Goal: Information Seeking & Learning: Learn about a topic

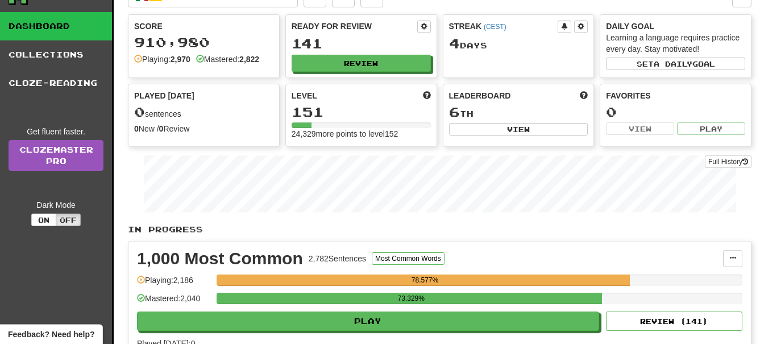
scroll to position [58, 0]
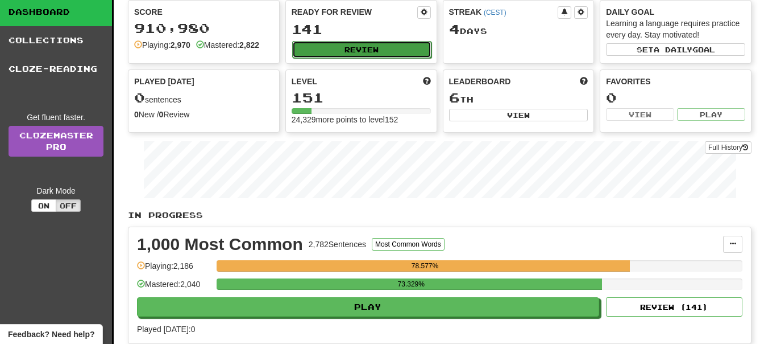
click at [344, 51] on button "Review" at bounding box center [361, 49] width 139 height 17
select select "**"
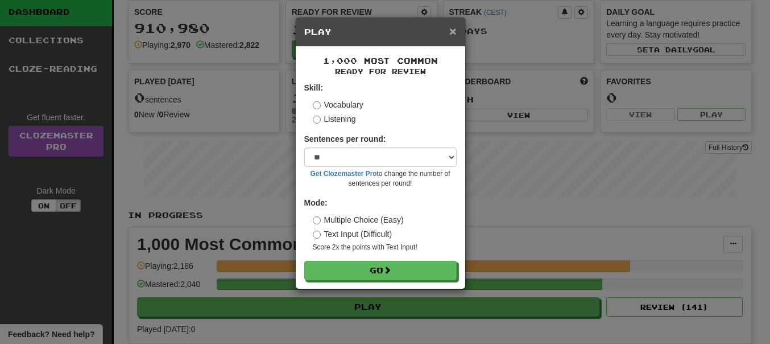
click at [453, 27] on span "×" at bounding box center [452, 30] width 7 height 13
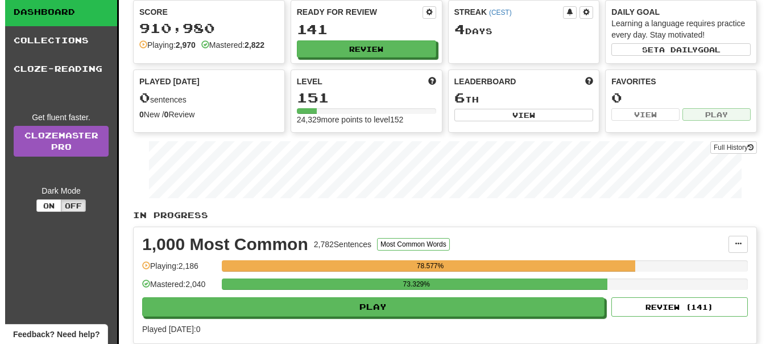
scroll to position [116, 0]
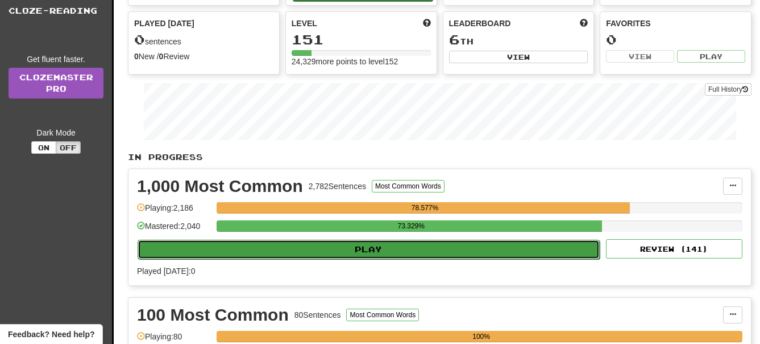
click at [402, 249] on button "Play" at bounding box center [369, 248] width 462 height 19
select select "**"
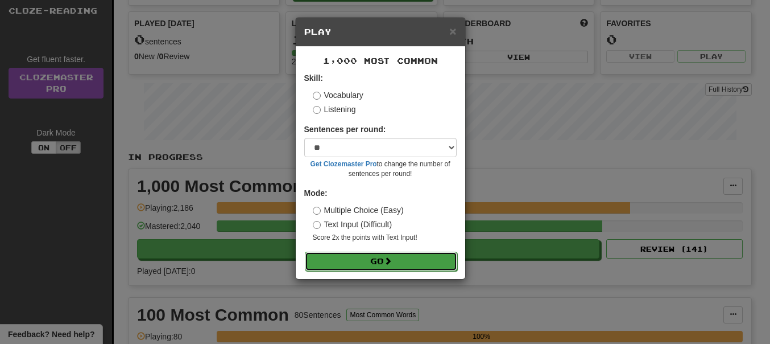
click at [385, 254] on button "Go" at bounding box center [381, 260] width 152 height 19
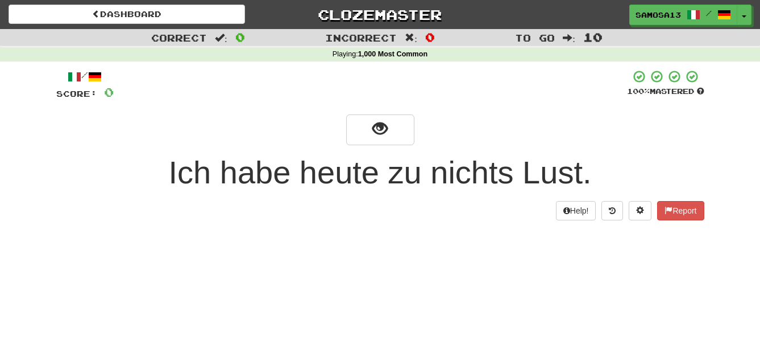
click at [501, 258] on div "Dashboard Clozemaster samosa13 / Toggle Dropdown Dashboard Leaderboard Activity…" at bounding box center [380, 172] width 760 height 344
click at [388, 141] on button "show sentence" at bounding box center [380, 129] width 68 height 31
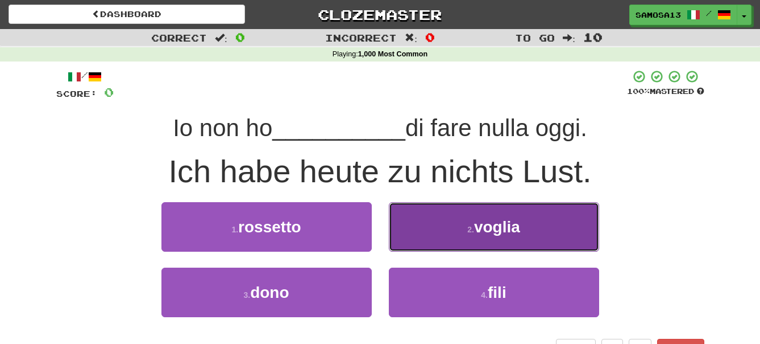
click at [519, 238] on button "2 . voglia" at bounding box center [494, 226] width 210 height 49
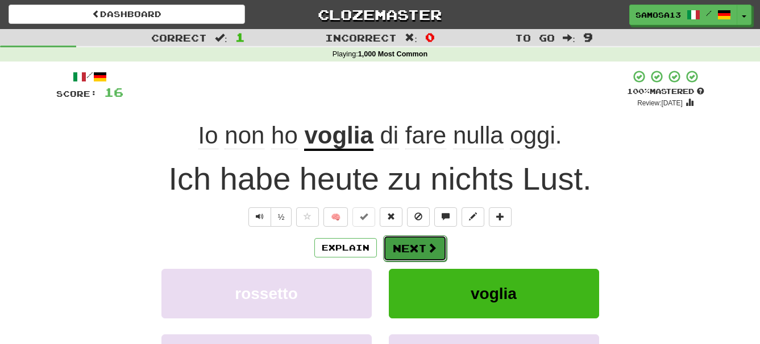
click at [419, 253] on button "Next" at bounding box center [415, 248] width 64 height 26
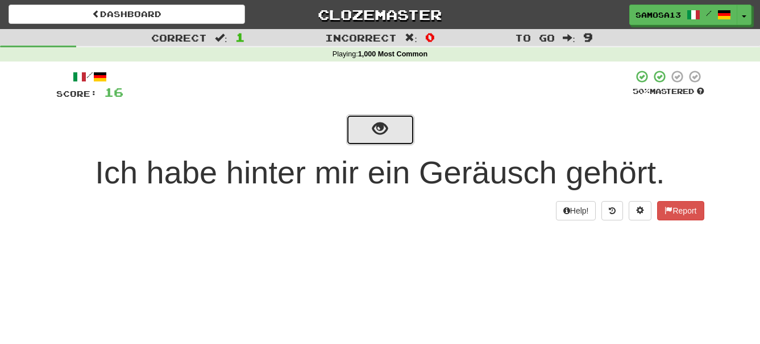
click at [388, 139] on button "show sentence" at bounding box center [380, 129] width 68 height 31
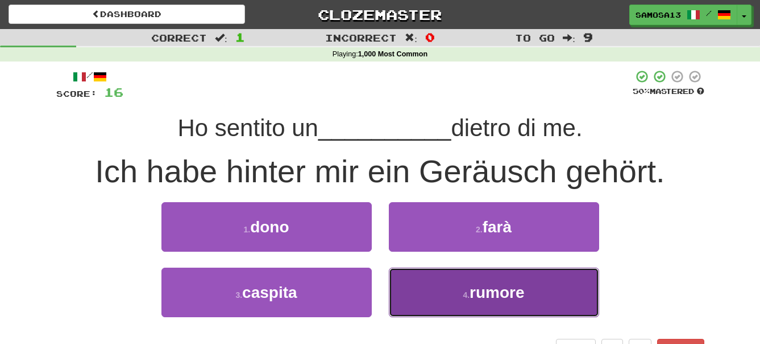
click at [490, 302] on button "4 . rumore" at bounding box center [494, 291] width 210 height 49
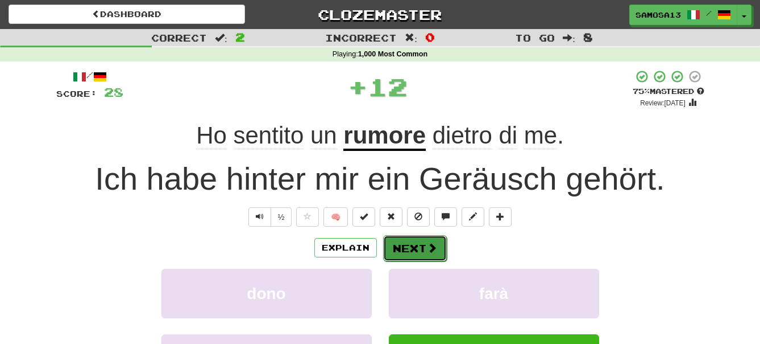
click at [423, 252] on button "Next" at bounding box center [415, 248] width 64 height 26
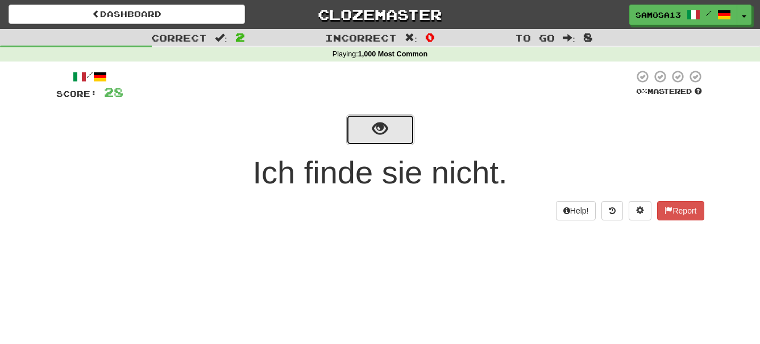
click at [382, 137] on span "show sentence" at bounding box center [380, 128] width 15 height 15
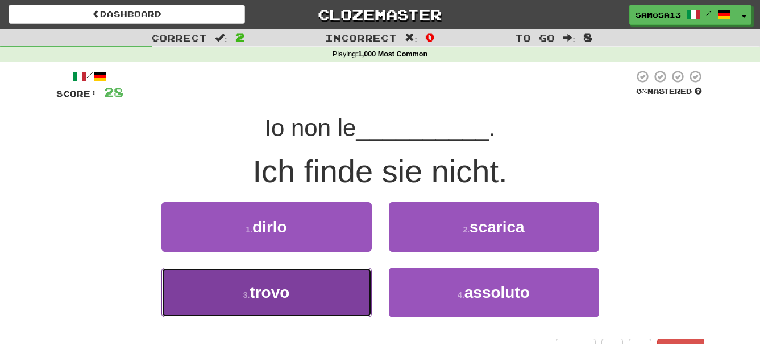
click at [323, 290] on button "3 . trovo" at bounding box center [267, 291] width 210 height 49
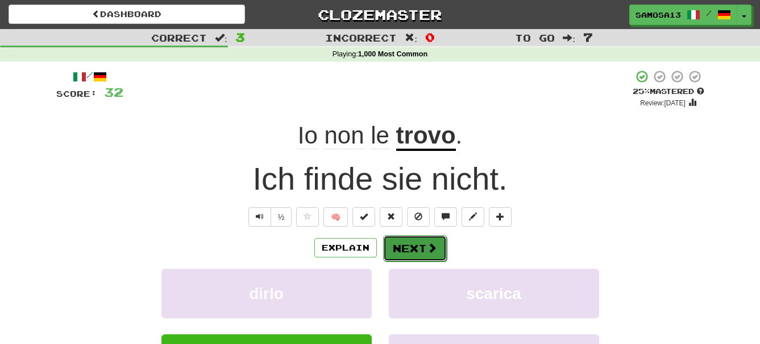
click at [416, 247] on button "Next" at bounding box center [415, 248] width 64 height 26
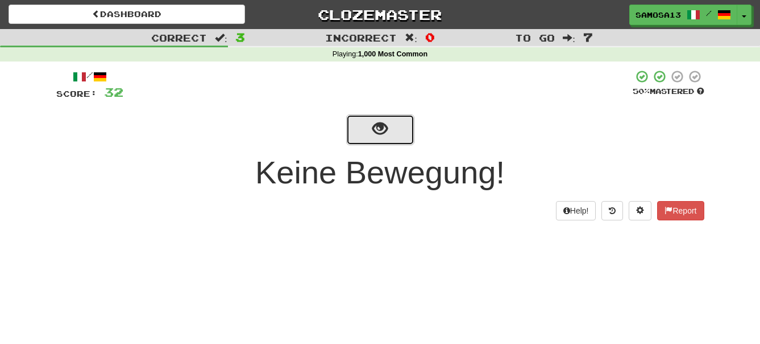
click at [387, 137] on span "show sentence" at bounding box center [380, 128] width 15 height 15
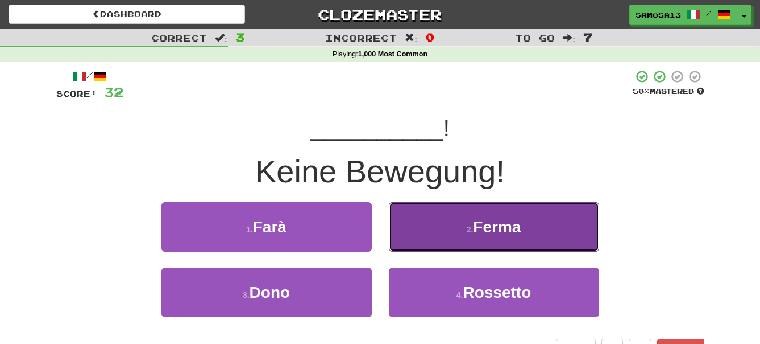
click at [528, 227] on button "2 . Ferma" at bounding box center [494, 226] width 210 height 49
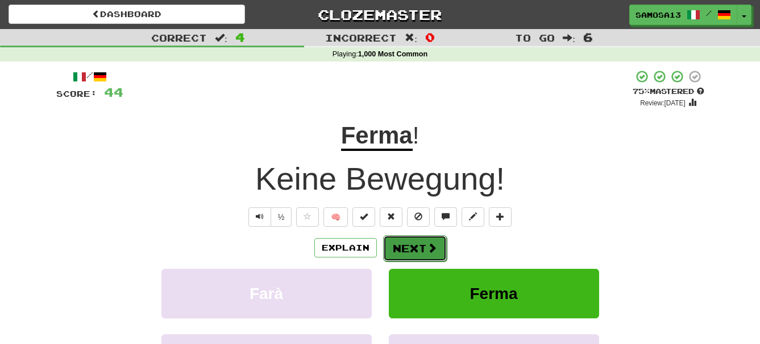
click at [419, 249] on button "Next" at bounding box center [415, 248] width 64 height 26
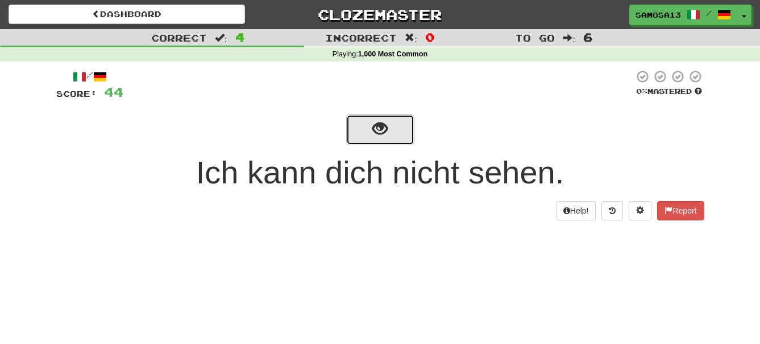
click at [373, 135] on span "show sentence" at bounding box center [380, 128] width 15 height 15
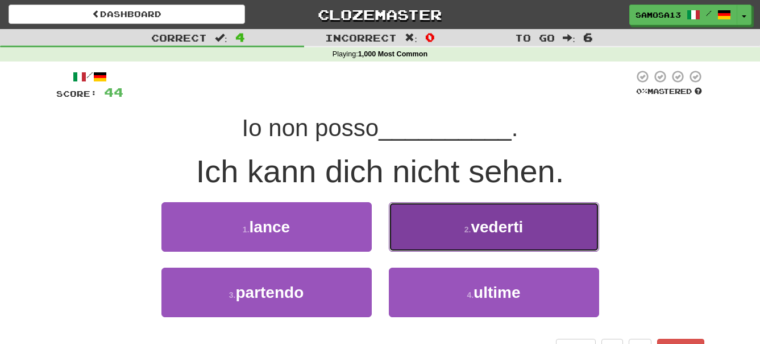
click at [545, 228] on button "2 . vederti" at bounding box center [494, 226] width 210 height 49
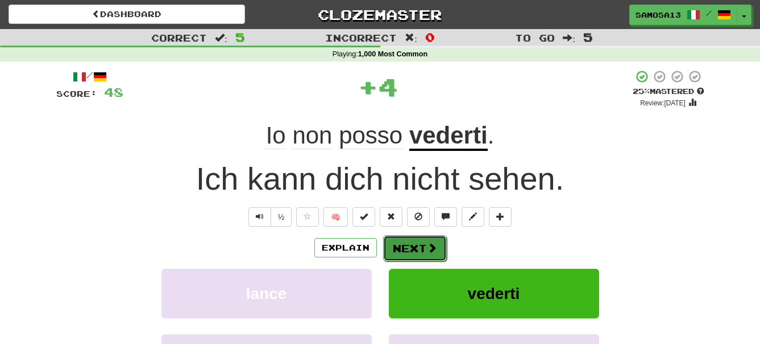
click at [406, 247] on button "Next" at bounding box center [415, 248] width 64 height 26
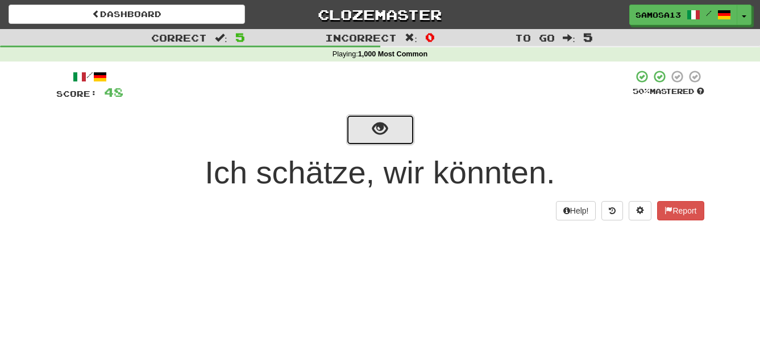
click at [392, 138] on button "show sentence" at bounding box center [380, 129] width 68 height 31
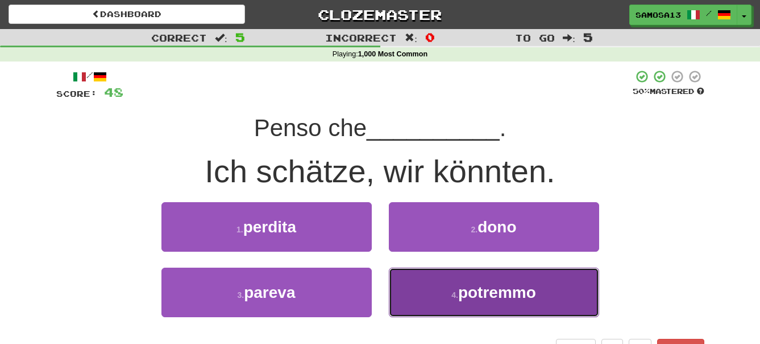
click at [482, 287] on span "potremmo" at bounding box center [497, 292] width 78 height 18
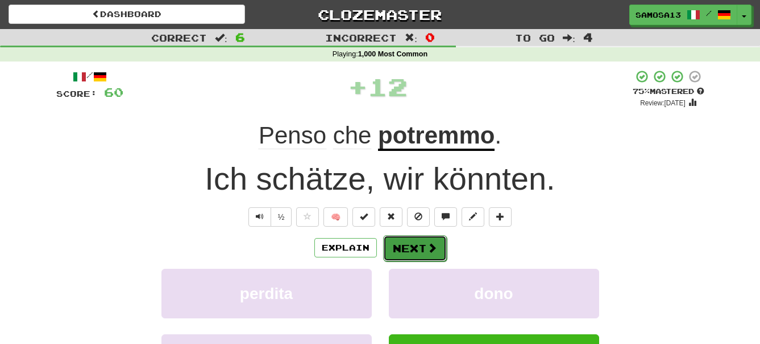
click at [417, 244] on button "Next" at bounding box center [415, 248] width 64 height 26
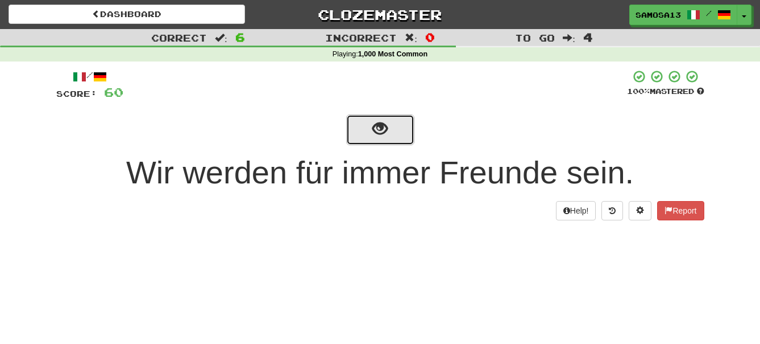
click at [378, 140] on button "show sentence" at bounding box center [380, 129] width 68 height 31
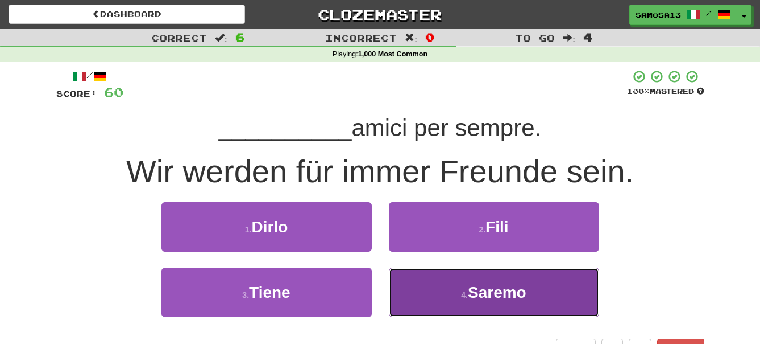
click at [521, 288] on span "Saremo" at bounding box center [497, 292] width 59 height 18
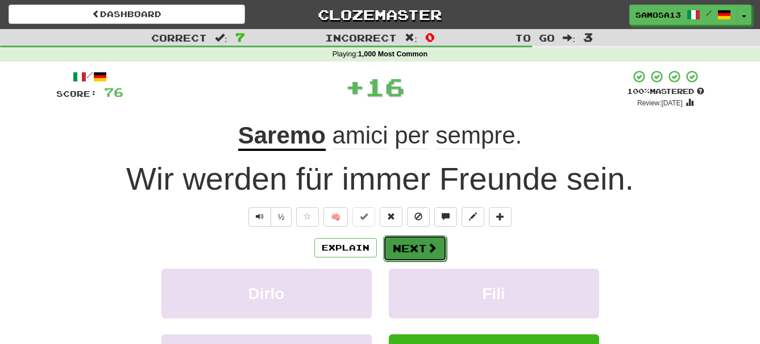
click at [420, 245] on button "Next" at bounding box center [415, 248] width 64 height 26
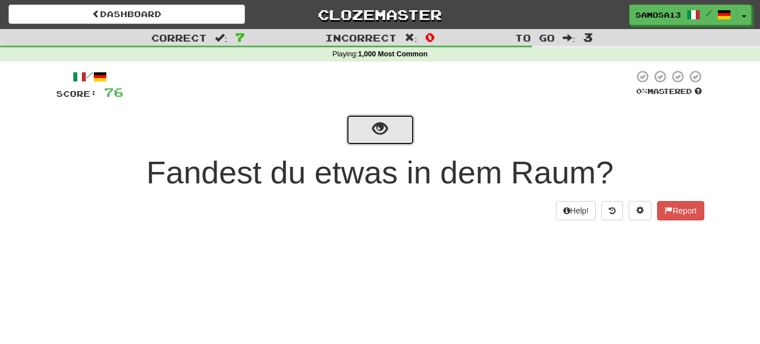
click at [374, 131] on span "show sentence" at bounding box center [380, 128] width 15 height 15
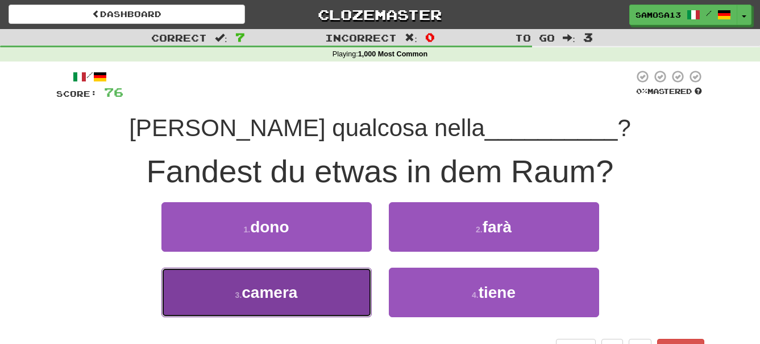
click at [305, 287] on button "3 . camera" at bounding box center [267, 291] width 210 height 49
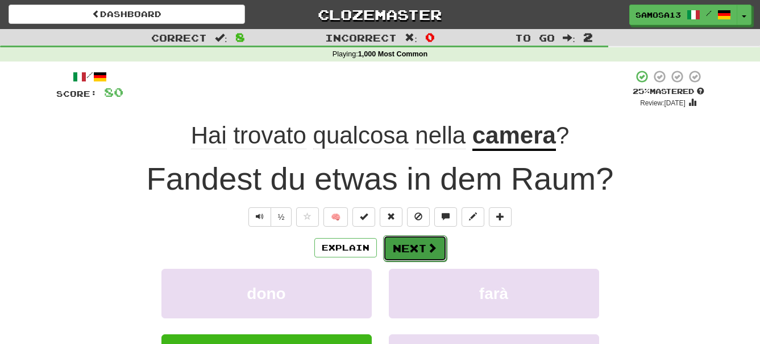
click at [406, 238] on button "Next" at bounding box center [415, 248] width 64 height 26
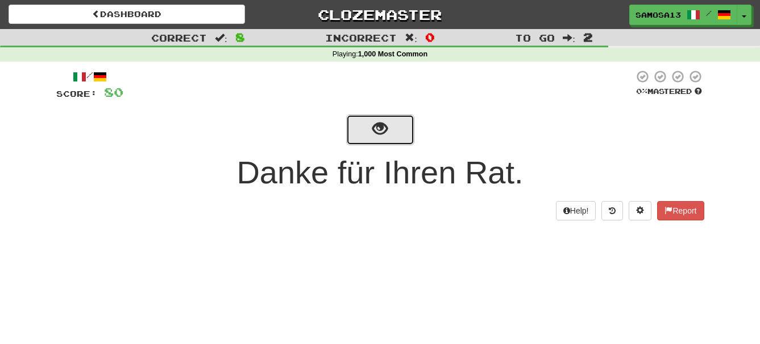
click at [370, 128] on button "show sentence" at bounding box center [380, 129] width 68 height 31
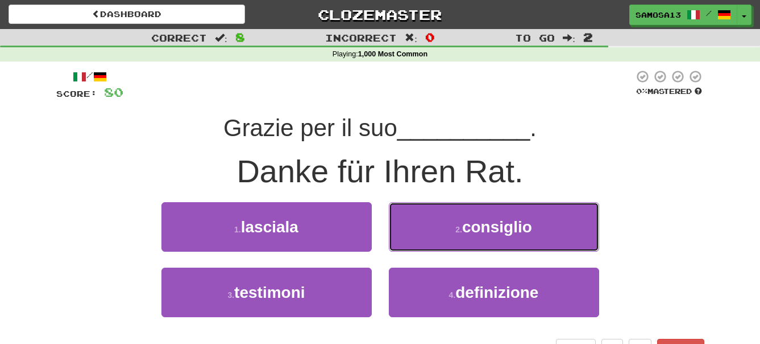
drag, startPoint x: 507, startPoint y: 241, endPoint x: 591, endPoint y: 217, distance: 87.1
click at [506, 241] on button "2 . consiglio" at bounding box center [494, 226] width 210 height 49
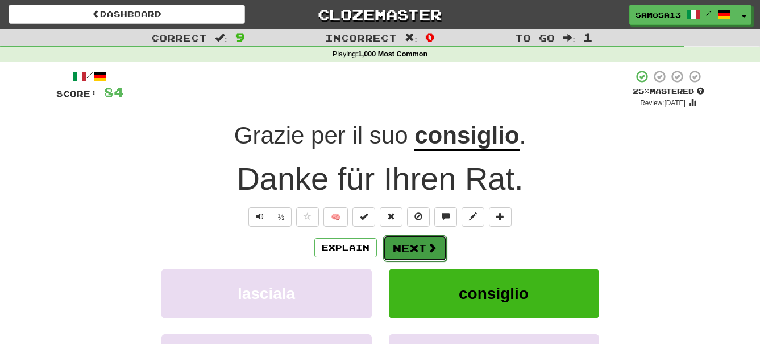
click at [413, 248] on button "Next" at bounding box center [415, 248] width 64 height 26
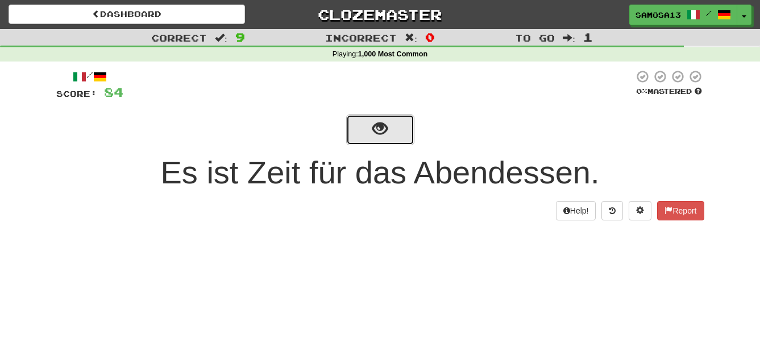
click at [376, 136] on span "show sentence" at bounding box center [380, 128] width 15 height 15
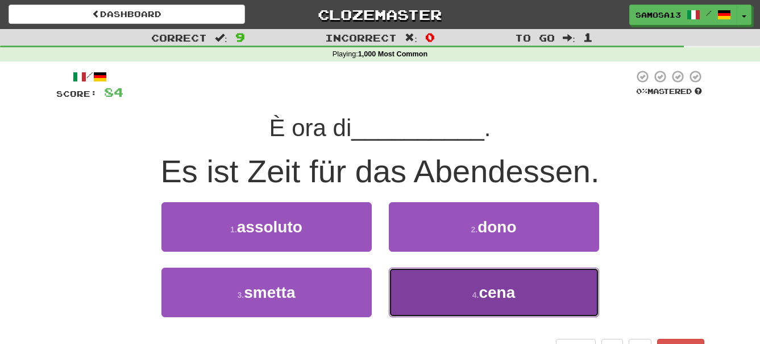
click at [509, 299] on span "cena" at bounding box center [497, 292] width 36 height 18
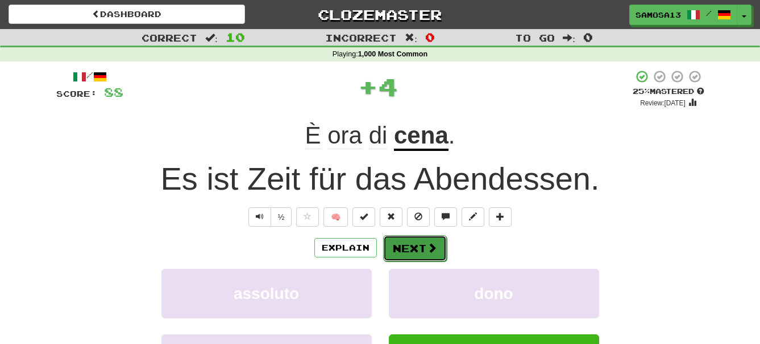
click at [414, 253] on button "Next" at bounding box center [415, 248] width 64 height 26
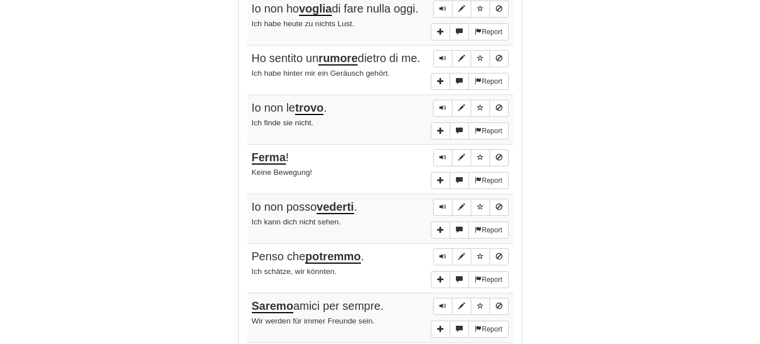
scroll to position [754, 0]
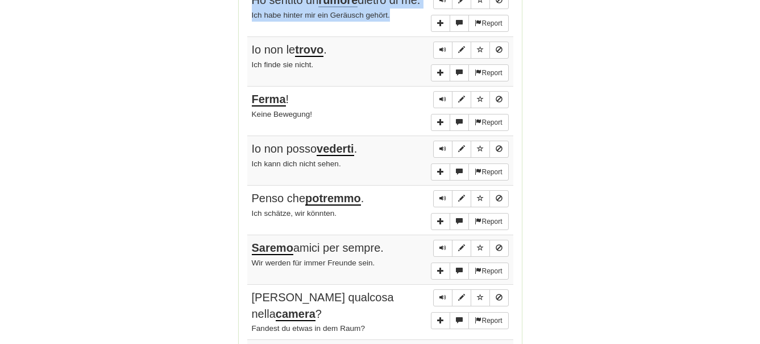
drag, startPoint x: 251, startPoint y: 5, endPoint x: 404, endPoint y: 37, distance: 156.4
click at [404, 37] on td "Report Ho sentito un rumore dietro di me. Ich habe hinter mir ein Geräusch gehö…" at bounding box center [380, 11] width 266 height 49
copy td "Ho sentito un rumore dietro di me. Ich habe hinter mir ein Geräusch gehört."
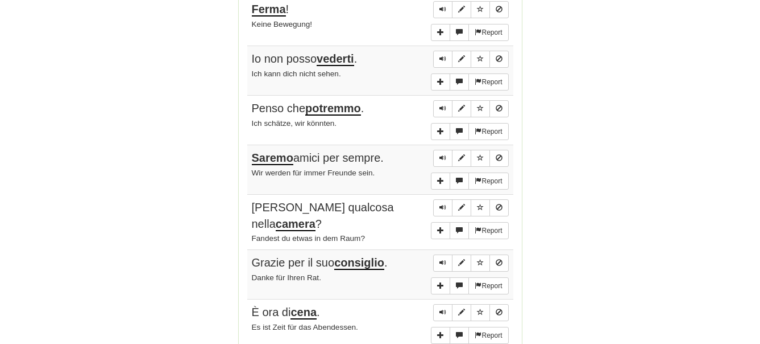
scroll to position [812, 0]
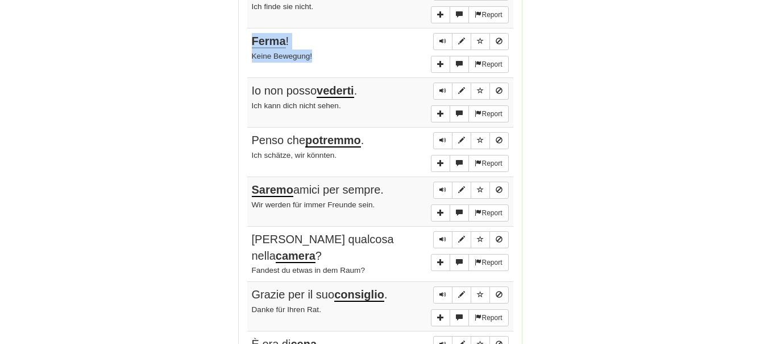
drag, startPoint x: 251, startPoint y: 55, endPoint x: 318, endPoint y: 72, distance: 68.8
click at [318, 72] on td "Report Ferma ! Keine Bewegung!" at bounding box center [380, 52] width 266 height 49
copy td "Ferma ! Keine Bewegung!"
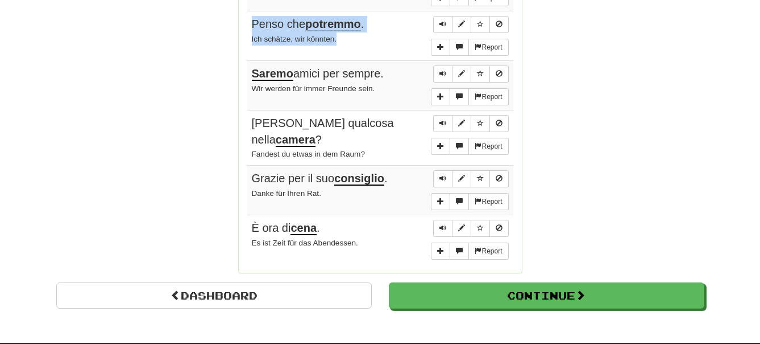
drag, startPoint x: 251, startPoint y: 36, endPoint x: 350, endPoint y: 55, distance: 100.1
click at [350, 55] on td "Report Penso che potremmo . Ich schätze, wir könnten." at bounding box center [380, 35] width 266 height 49
copy td "Penso che potremmo . Ich schätze, wir könnten."
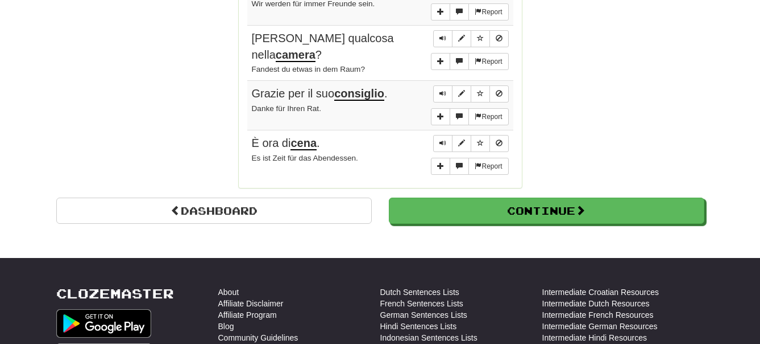
scroll to position [1044, 0]
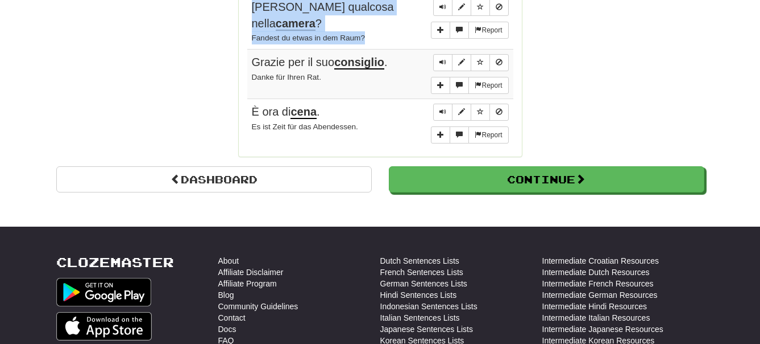
drag, startPoint x: 250, startPoint y: 15, endPoint x: 379, endPoint y: 53, distance: 134.6
click at [379, 49] on td "Report Hai trovato qualcosa nella camera ? Fandest du etwas in dem Raum?" at bounding box center [380, 21] width 266 height 55
copy td "Hai trovato qualcosa nella camera ? Fandest du etwas in dem Raum?"
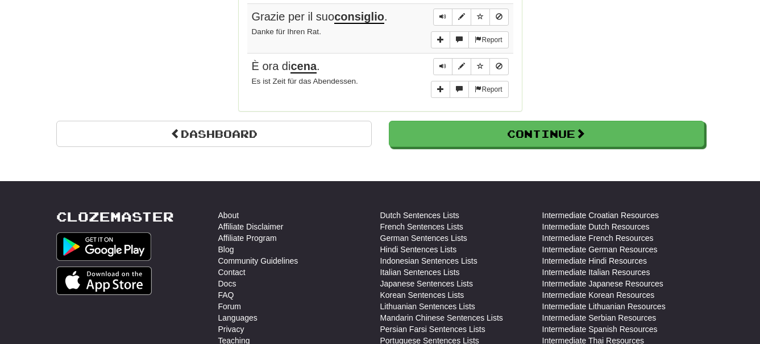
scroll to position [1102, 0]
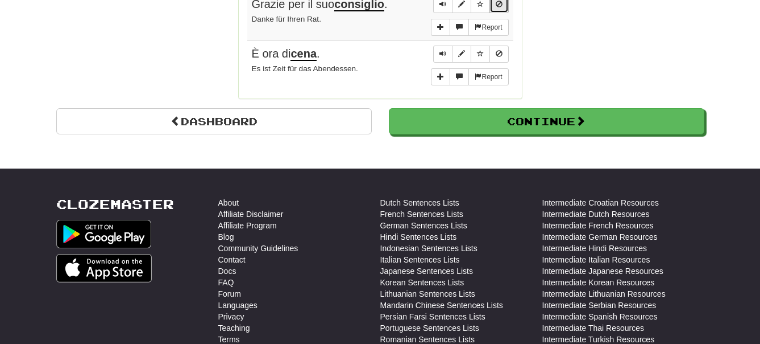
click at [502, 7] on span "Sentence controls" at bounding box center [499, 4] width 7 height 7
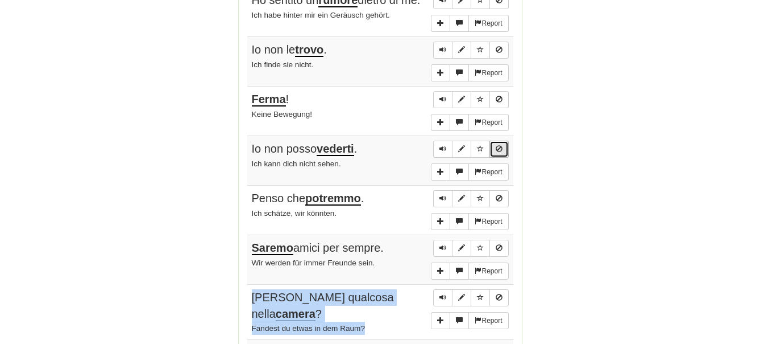
click at [502, 152] on span "Sentence controls" at bounding box center [499, 148] width 7 height 7
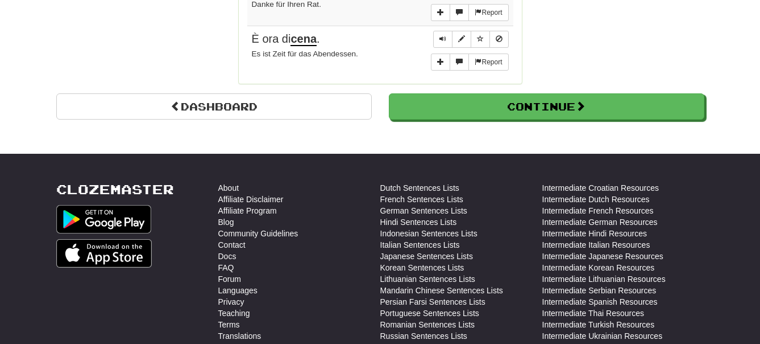
scroll to position [986, 0]
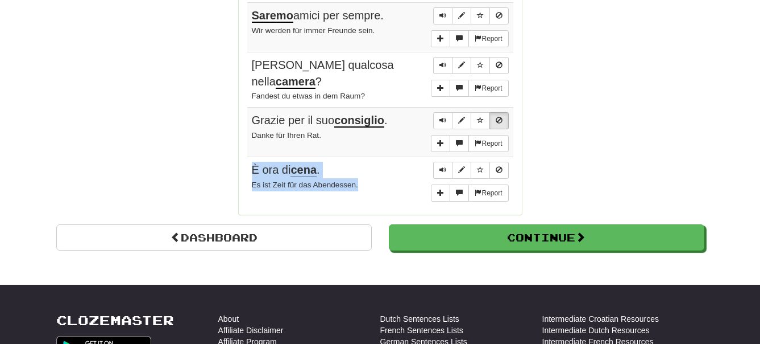
drag, startPoint x: 248, startPoint y: 178, endPoint x: 371, endPoint y: 202, distance: 125.7
click at [371, 202] on td "Report È ora di cena . Es ist Zeit für das Abendessen." at bounding box center [380, 181] width 266 height 49
copy td "È ora di cena . Es ist Zeit für das Abendessen."
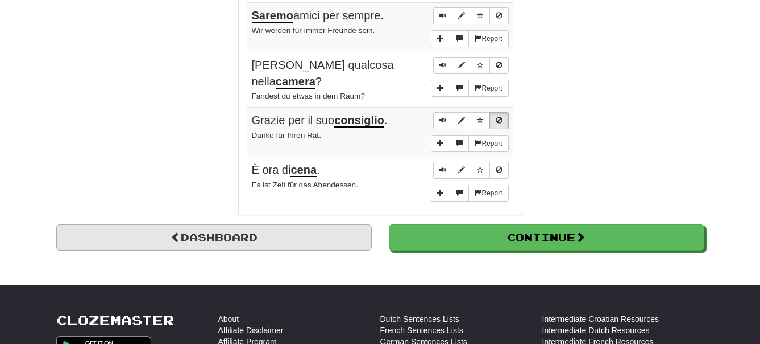
drag, startPoint x: 324, startPoint y: 235, endPoint x: 323, endPoint y: 243, distance: 7.4
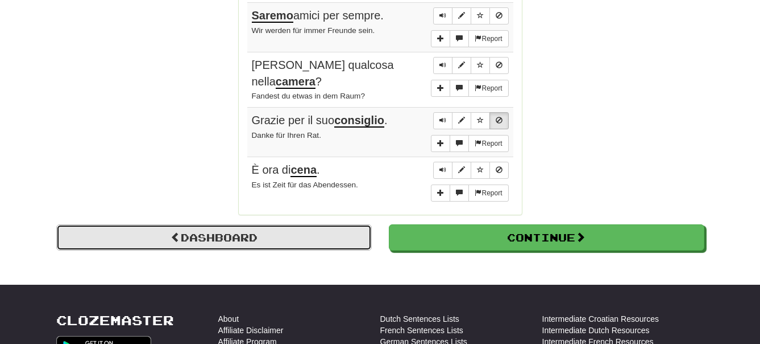
click at [317, 250] on link "Dashboard" at bounding box center [214, 237] width 316 height 26
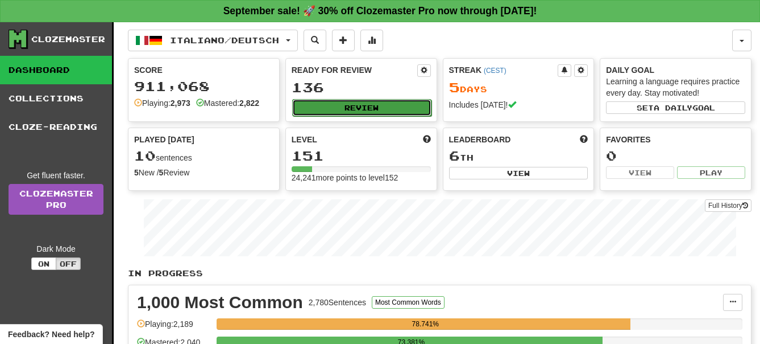
click at [361, 108] on button "Review" at bounding box center [361, 107] width 139 height 17
select select "**"
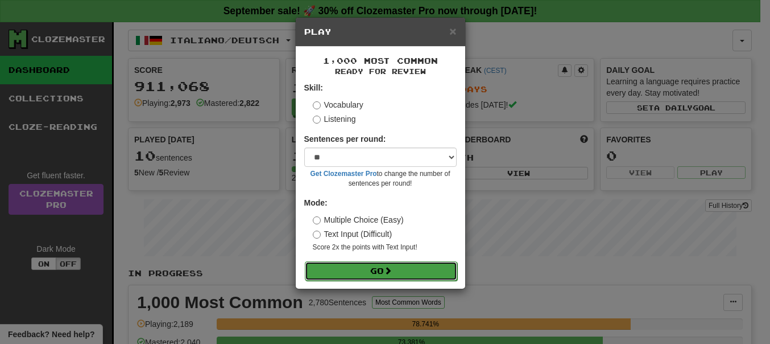
click at [366, 266] on button "Go" at bounding box center [381, 270] width 152 height 19
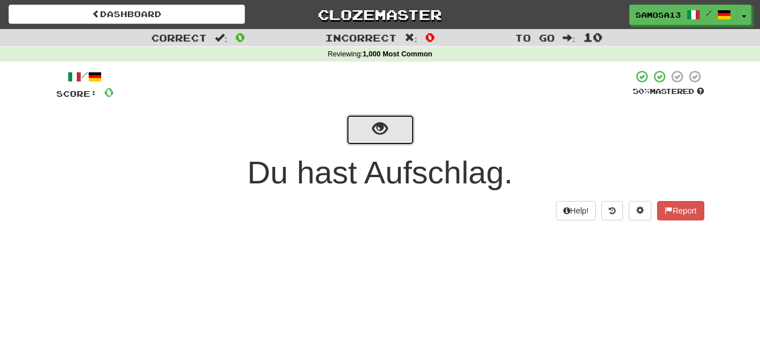
click at [383, 137] on span "show sentence" at bounding box center [380, 128] width 15 height 15
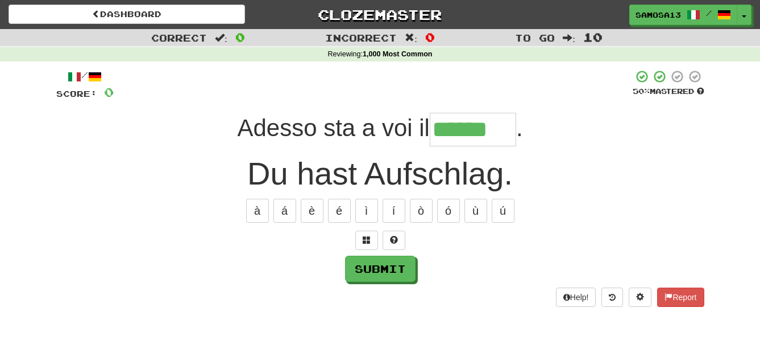
click at [568, 145] on div "Adesso sta a voi il ****** ." at bounding box center [380, 130] width 648 height 34
click at [505, 135] on input "******" at bounding box center [473, 130] width 86 height 34
type input "********"
click at [388, 272] on button "Submit" at bounding box center [381, 269] width 71 height 26
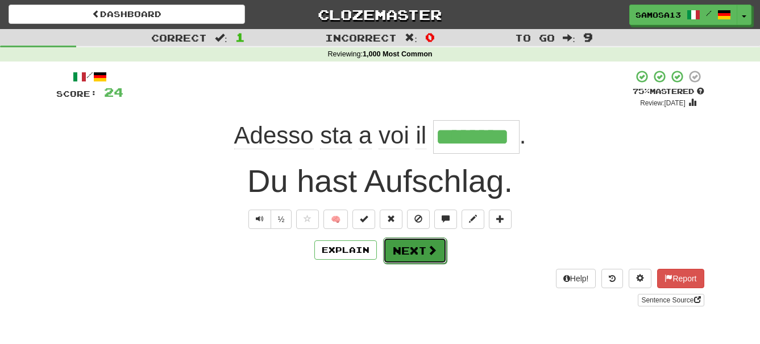
click at [417, 254] on button "Next" at bounding box center [415, 250] width 64 height 26
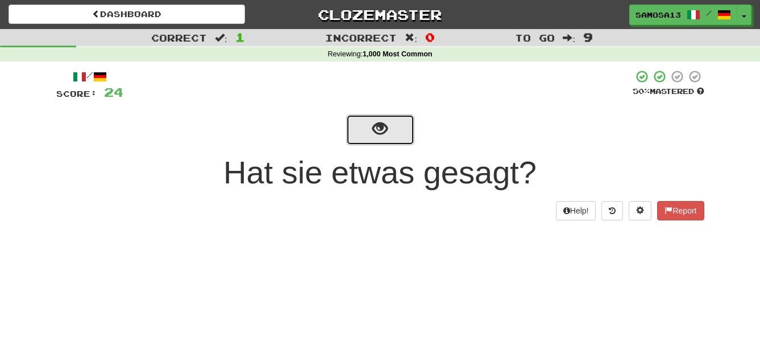
click at [372, 138] on button "show sentence" at bounding box center [380, 129] width 68 height 31
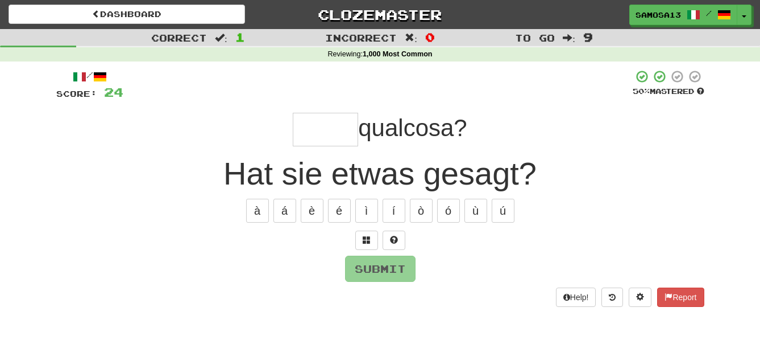
type input "*"
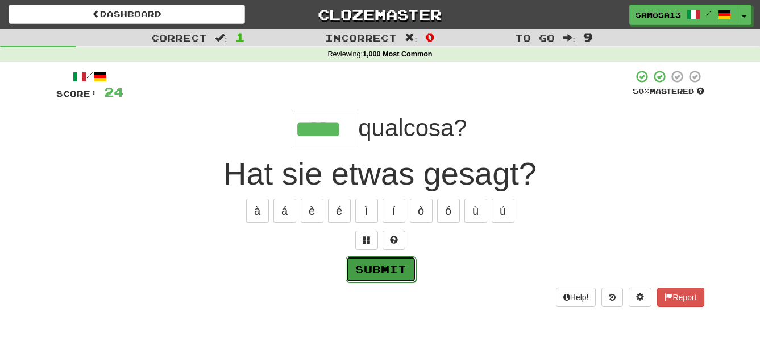
click at [387, 267] on button "Submit" at bounding box center [381, 269] width 71 height 26
type input "*****"
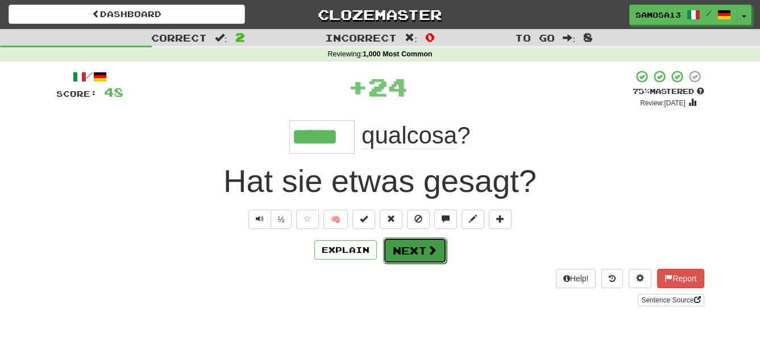
click at [423, 253] on button "Next" at bounding box center [415, 250] width 64 height 26
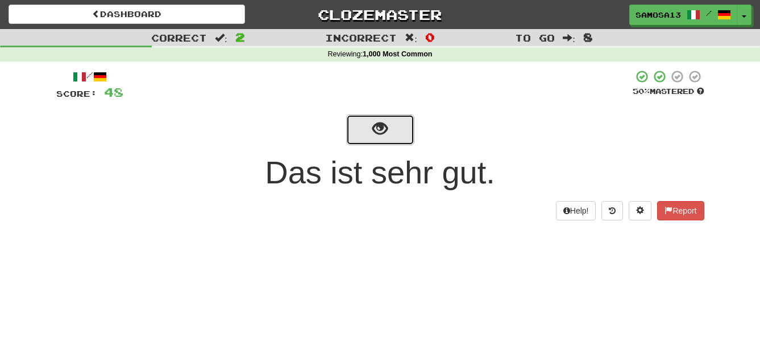
click at [371, 125] on button "show sentence" at bounding box center [380, 129] width 68 height 31
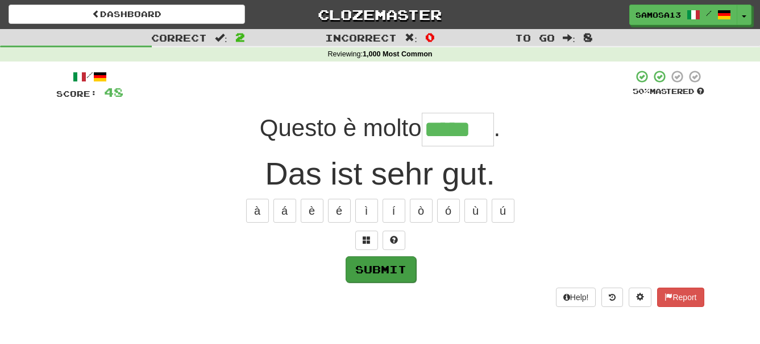
type input "*****"
click at [387, 275] on button "Submit" at bounding box center [381, 269] width 71 height 26
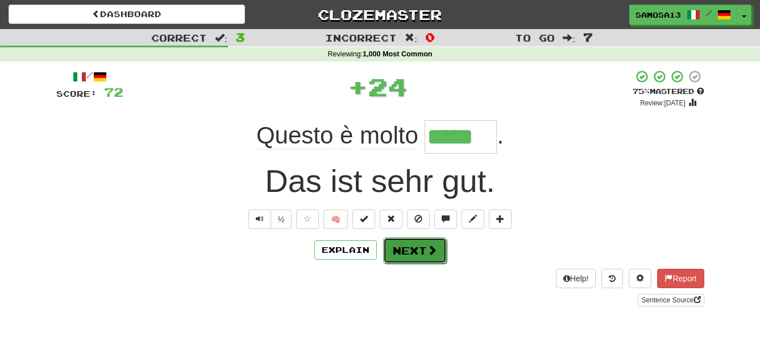
click at [416, 254] on button "Next" at bounding box center [415, 250] width 64 height 26
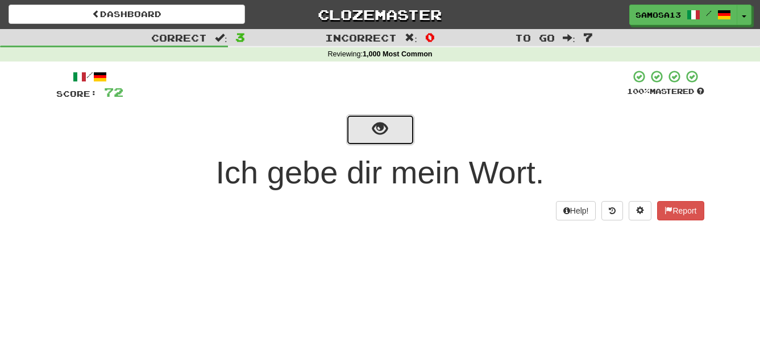
click at [386, 131] on span "show sentence" at bounding box center [380, 128] width 15 height 15
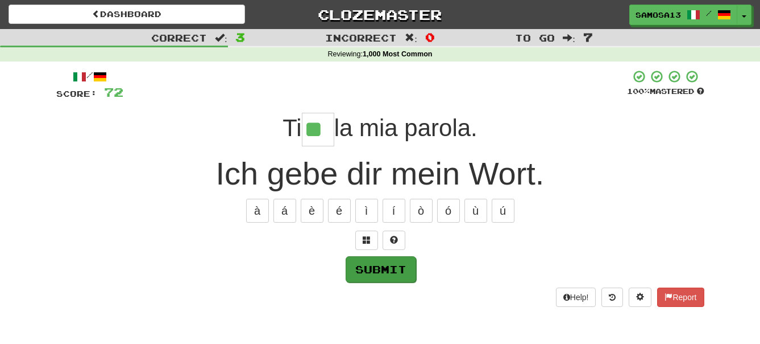
type input "**"
click at [392, 271] on button "Submit" at bounding box center [381, 269] width 71 height 26
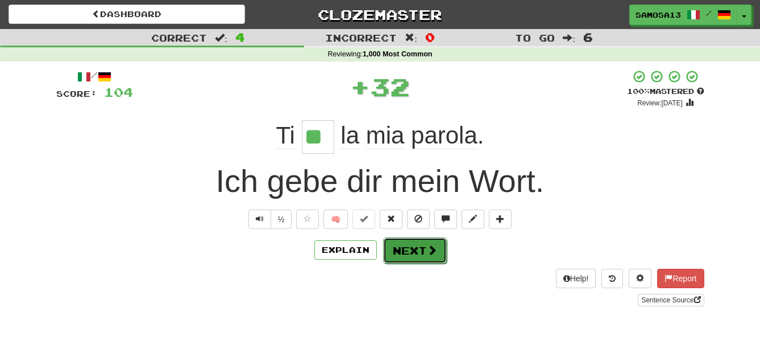
click at [415, 255] on button "Next" at bounding box center [415, 250] width 64 height 26
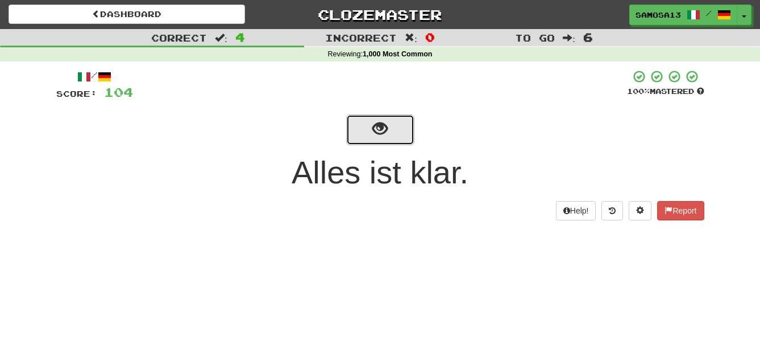
click at [386, 134] on span "show sentence" at bounding box center [380, 128] width 15 height 15
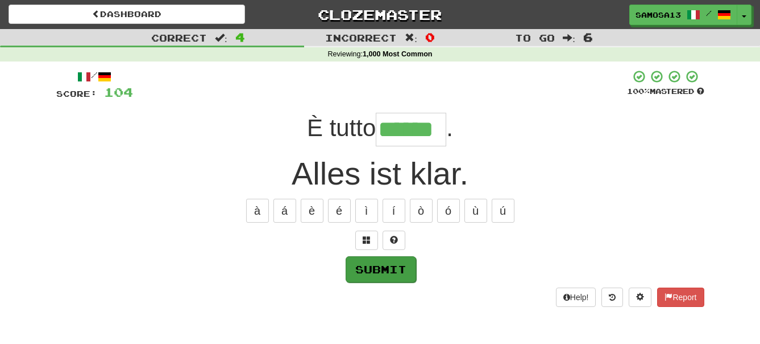
type input "******"
click at [367, 263] on button "Submit" at bounding box center [381, 269] width 71 height 26
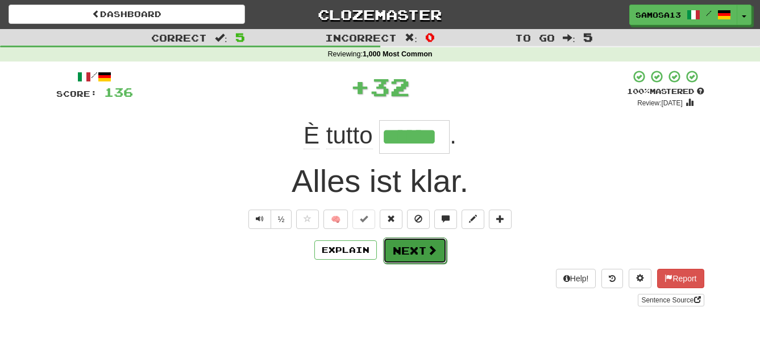
click at [404, 249] on button "Next" at bounding box center [415, 250] width 64 height 26
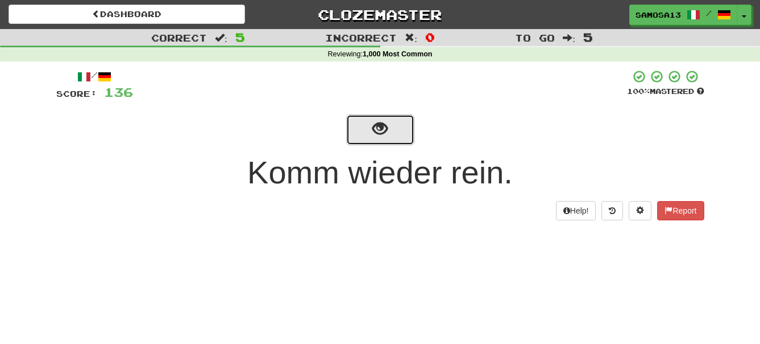
click at [386, 131] on span "show sentence" at bounding box center [380, 128] width 15 height 15
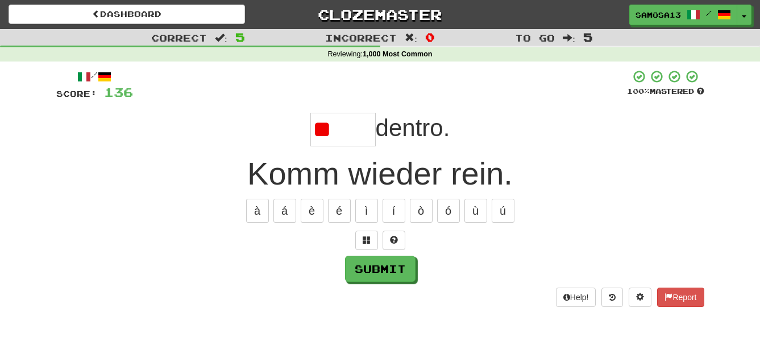
type input "*"
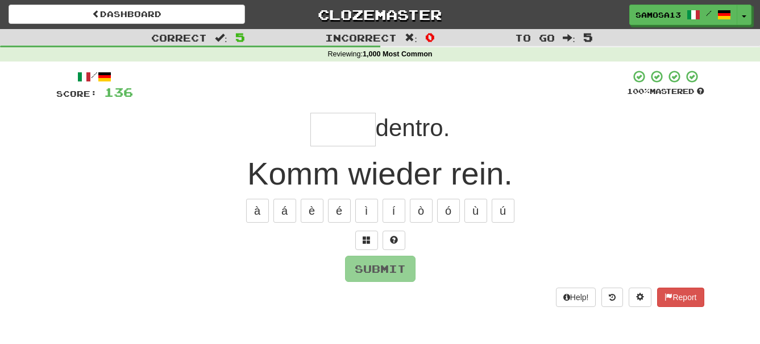
type input "*"
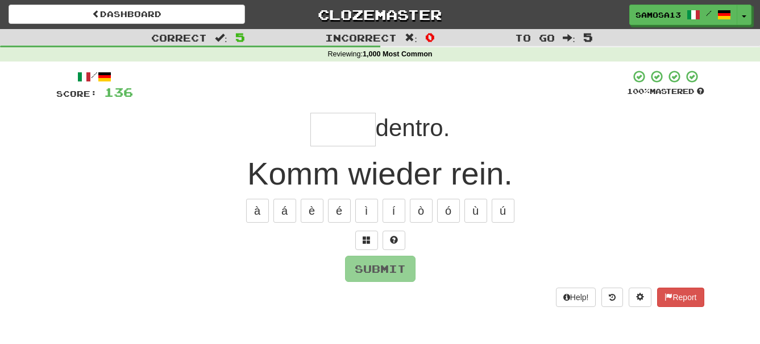
type input "*"
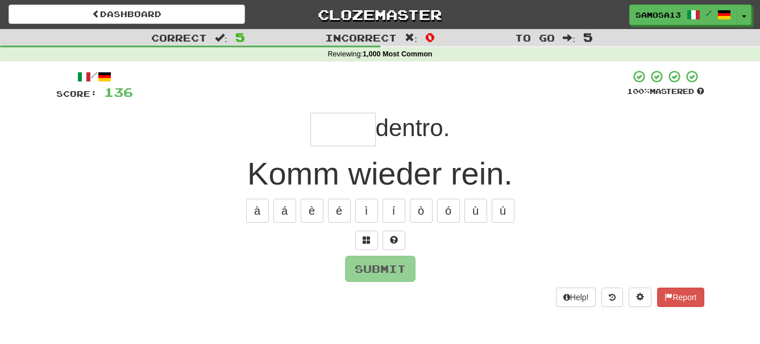
type input "*"
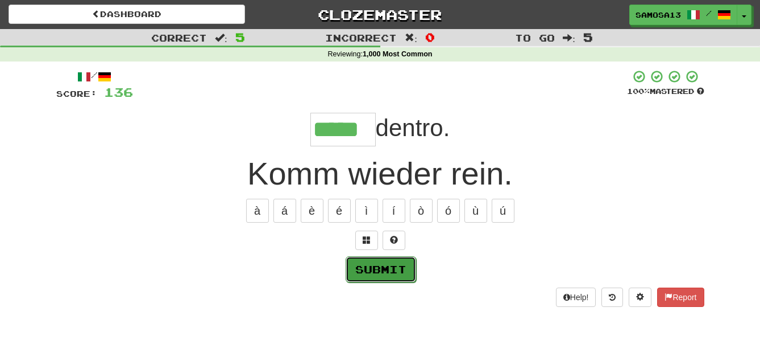
click at [384, 274] on button "Submit" at bounding box center [381, 269] width 71 height 26
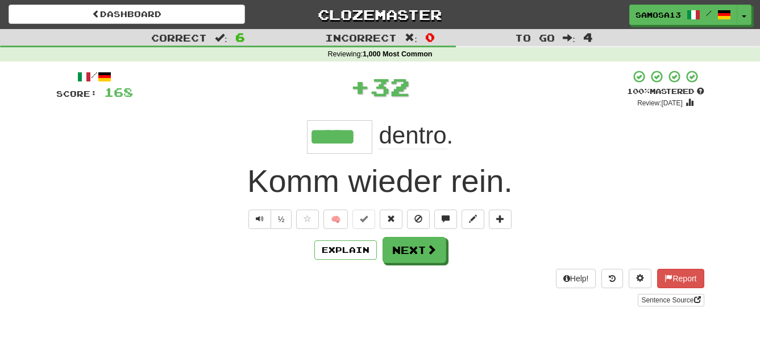
type input "*****"
click at [415, 251] on button "Next" at bounding box center [415, 250] width 64 height 26
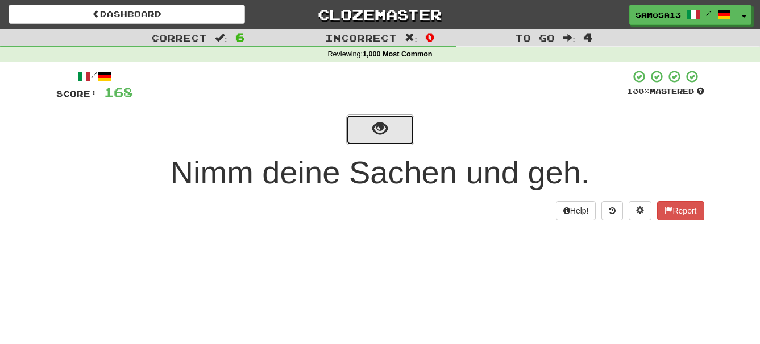
click at [386, 137] on span "show sentence" at bounding box center [380, 128] width 15 height 15
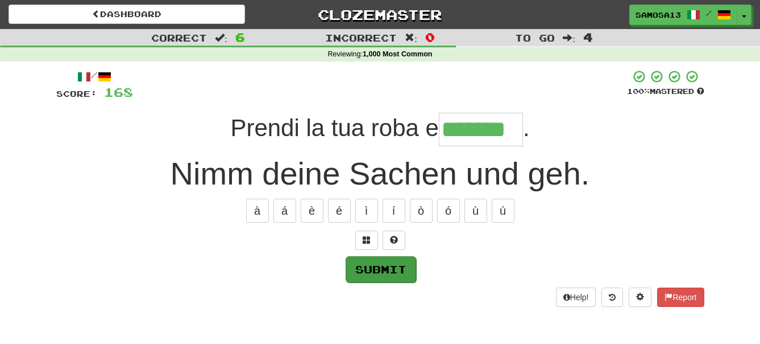
type input "*******"
click at [383, 268] on button "Submit" at bounding box center [381, 269] width 71 height 26
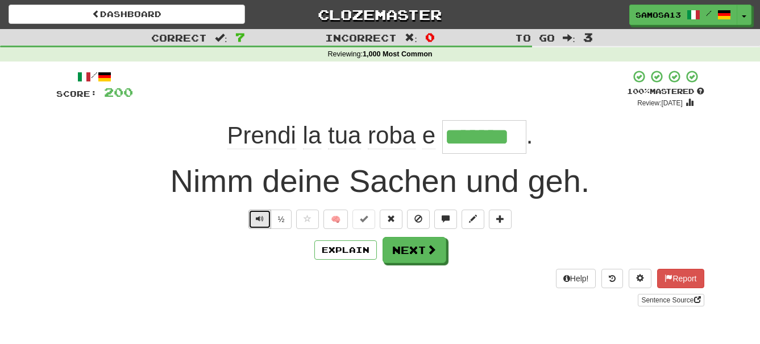
click at [255, 221] on button "Text-to-speech controls" at bounding box center [260, 218] width 23 height 19
click at [409, 253] on button "Next" at bounding box center [415, 250] width 64 height 26
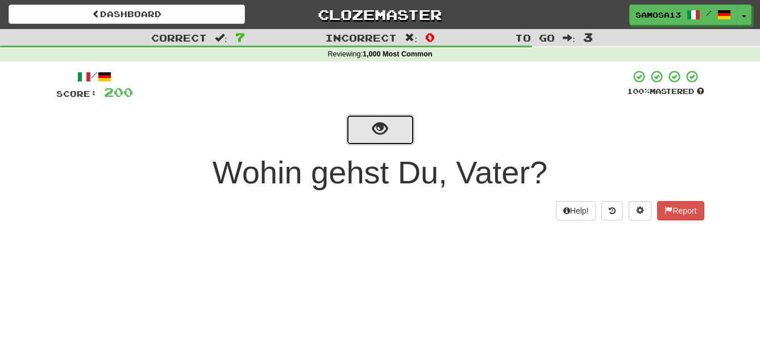
click at [377, 124] on span "show sentence" at bounding box center [380, 128] width 15 height 15
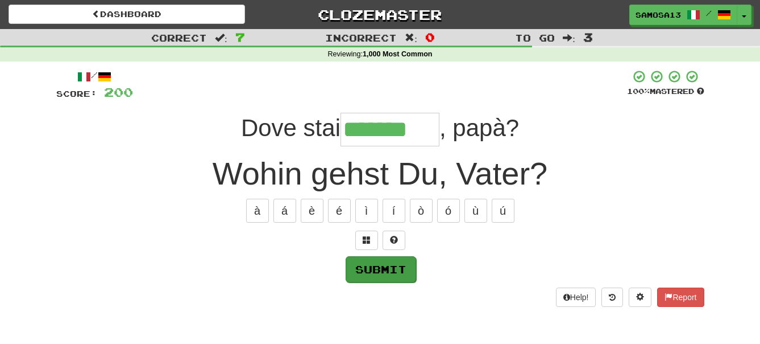
type input "*******"
click at [391, 267] on button "Submit" at bounding box center [381, 269] width 71 height 26
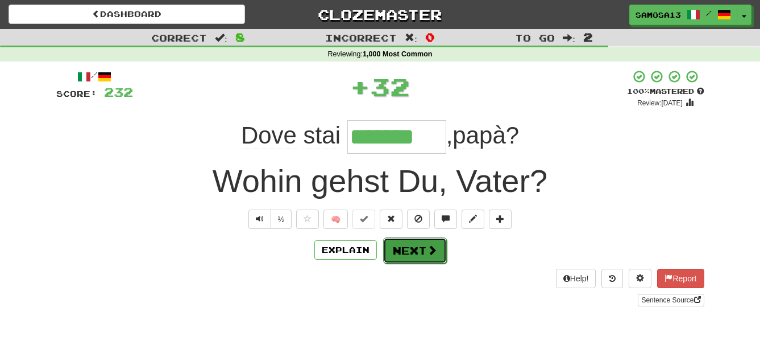
click at [416, 249] on button "Next" at bounding box center [415, 250] width 64 height 26
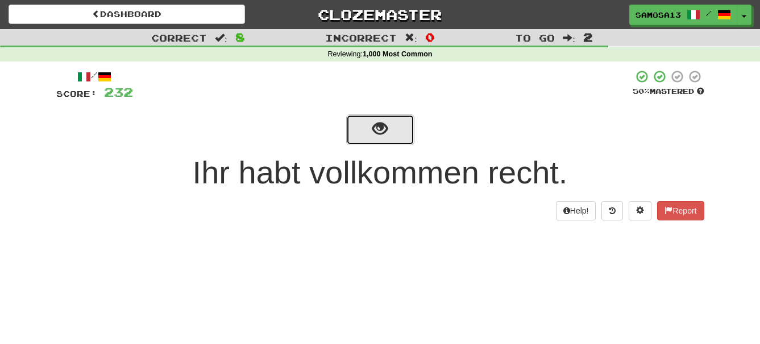
click at [380, 137] on span "show sentence" at bounding box center [380, 128] width 15 height 15
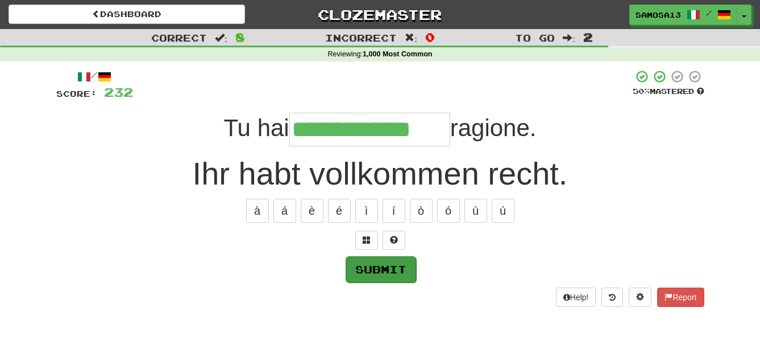
type input "**********"
click at [363, 267] on button "Submit" at bounding box center [381, 269] width 71 height 26
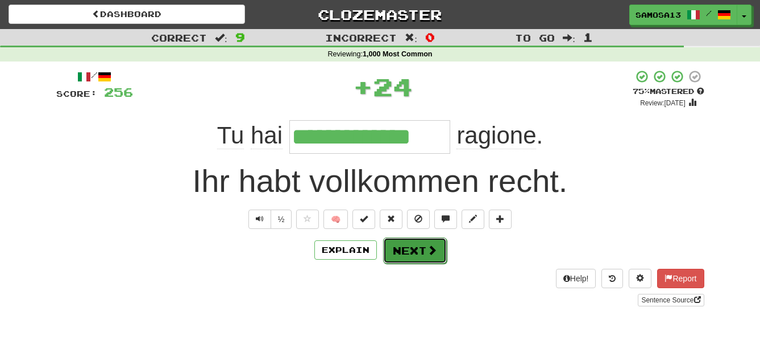
click at [416, 255] on button "Next" at bounding box center [415, 250] width 64 height 26
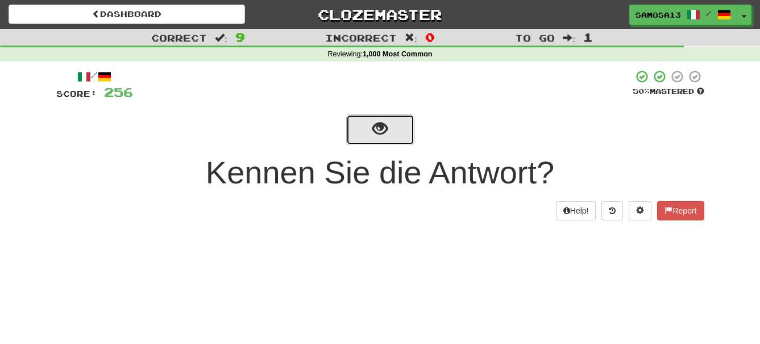
click at [384, 125] on span "show sentence" at bounding box center [380, 128] width 15 height 15
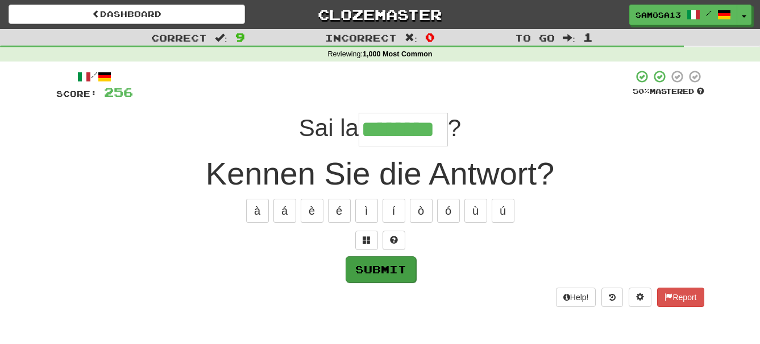
type input "********"
click at [385, 264] on button "Submit" at bounding box center [381, 269] width 71 height 26
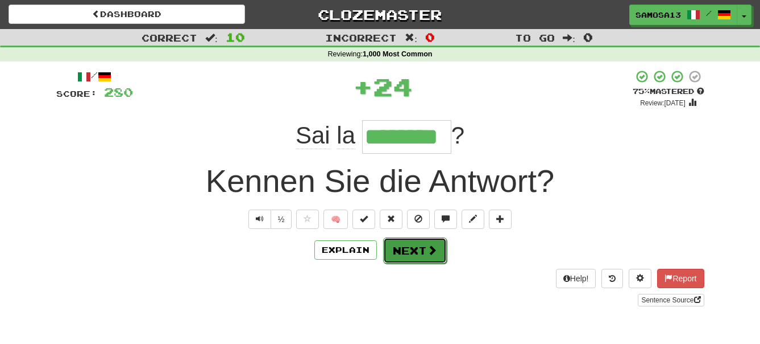
click at [411, 250] on button "Next" at bounding box center [415, 250] width 64 height 26
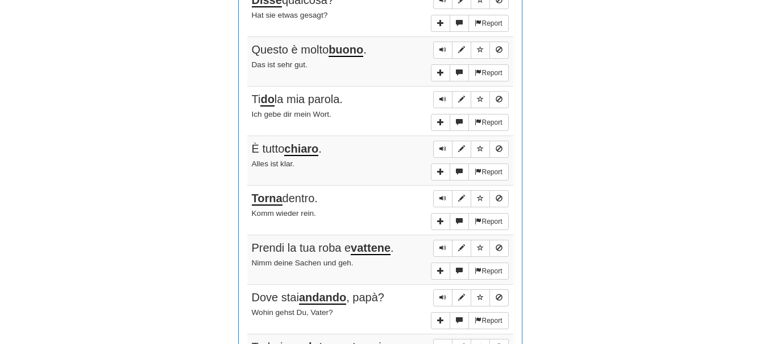
scroll to position [696, 0]
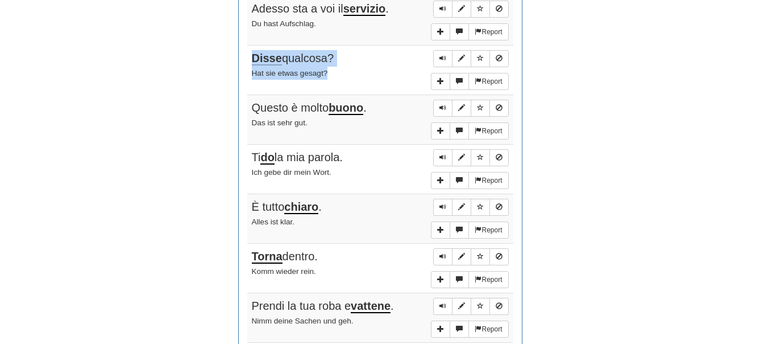
drag, startPoint x: 250, startPoint y: 58, endPoint x: 338, endPoint y: 85, distance: 92.1
click at [338, 85] on td "Report Disse qualcosa? Hat sie etwas gesagt?" at bounding box center [380, 70] width 266 height 49
copy td "Disse qualcosa? Hat sie etwas gesagt?"
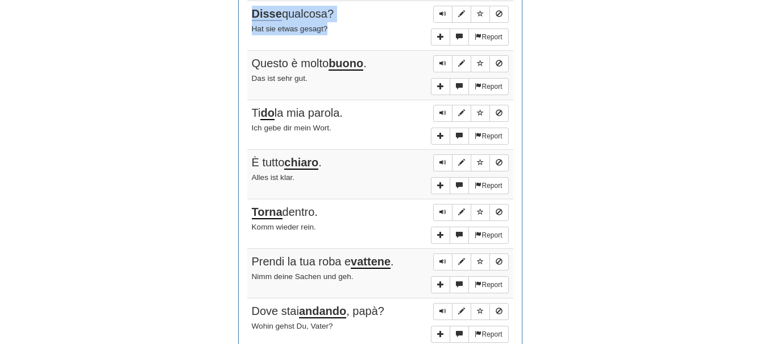
scroll to position [754, 0]
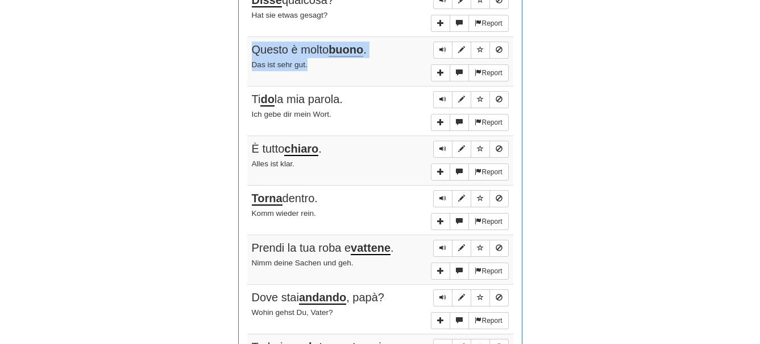
drag, startPoint x: 250, startPoint y: 51, endPoint x: 343, endPoint y: 73, distance: 95.3
click at [343, 73] on td "Report Questo è molto buono . Das ist sehr gut." at bounding box center [380, 61] width 266 height 49
copy td "Questo è molto buono . Das ist sehr gut."
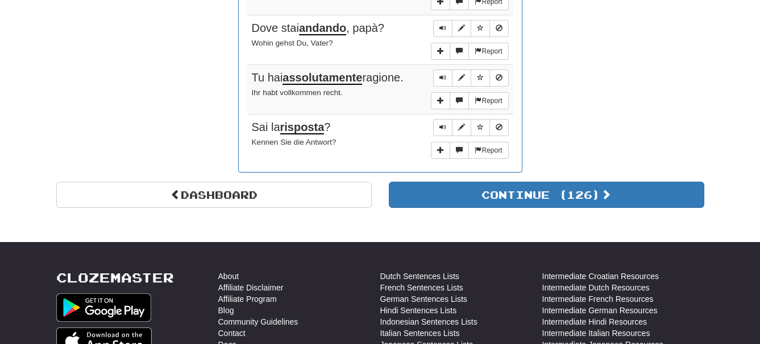
scroll to position [1044, 0]
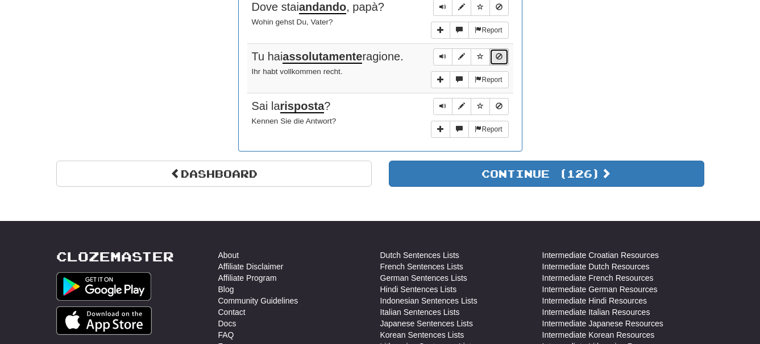
click at [502, 58] on span "Sentence controls" at bounding box center [499, 56] width 7 height 7
click at [503, 107] on button "Sentence controls" at bounding box center [499, 106] width 19 height 17
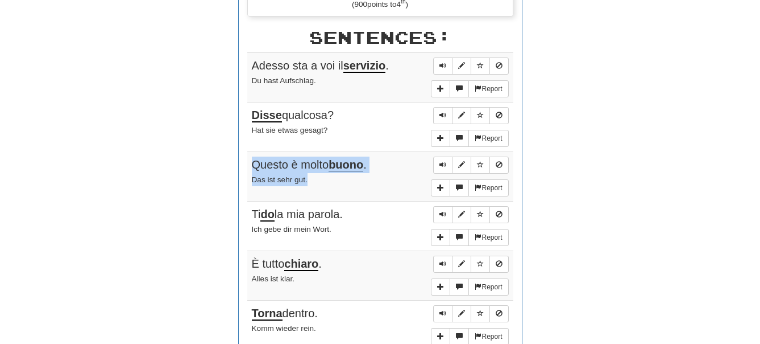
scroll to position [638, 0]
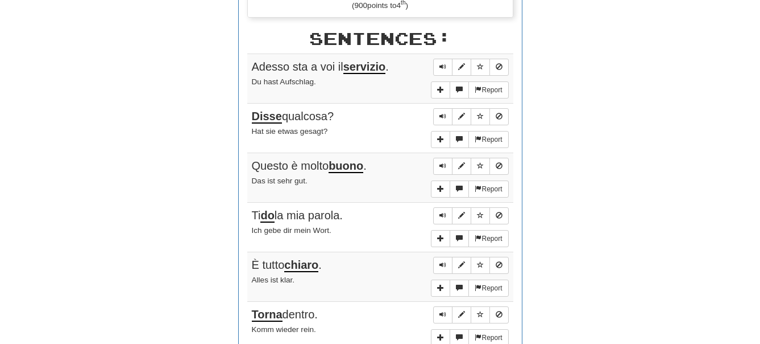
click at [648, 117] on div "Round Results Stats: Score: + 280 Time: 2 : 26 New: 0 Review: 10 Correct: 10 In…" at bounding box center [380, 35] width 648 height 1061
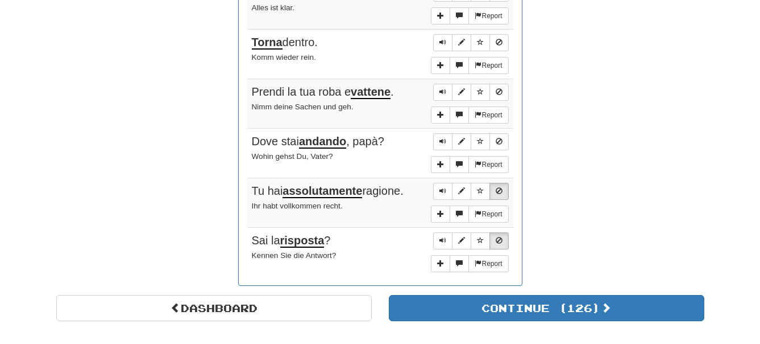
scroll to position [928, 0]
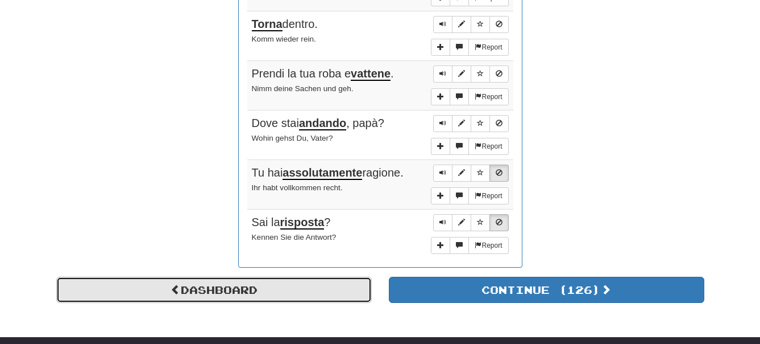
click at [322, 293] on link "Dashboard" at bounding box center [214, 289] width 316 height 26
